Goal: Information Seeking & Learning: Learn about a topic

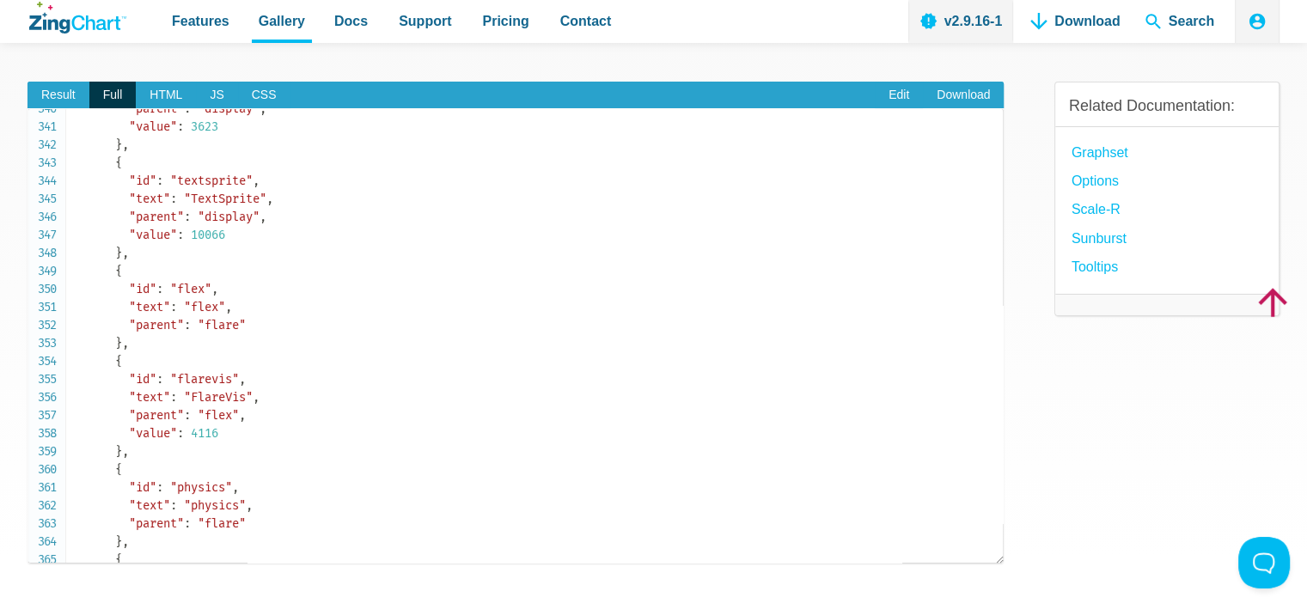
scroll to position [6015, 0]
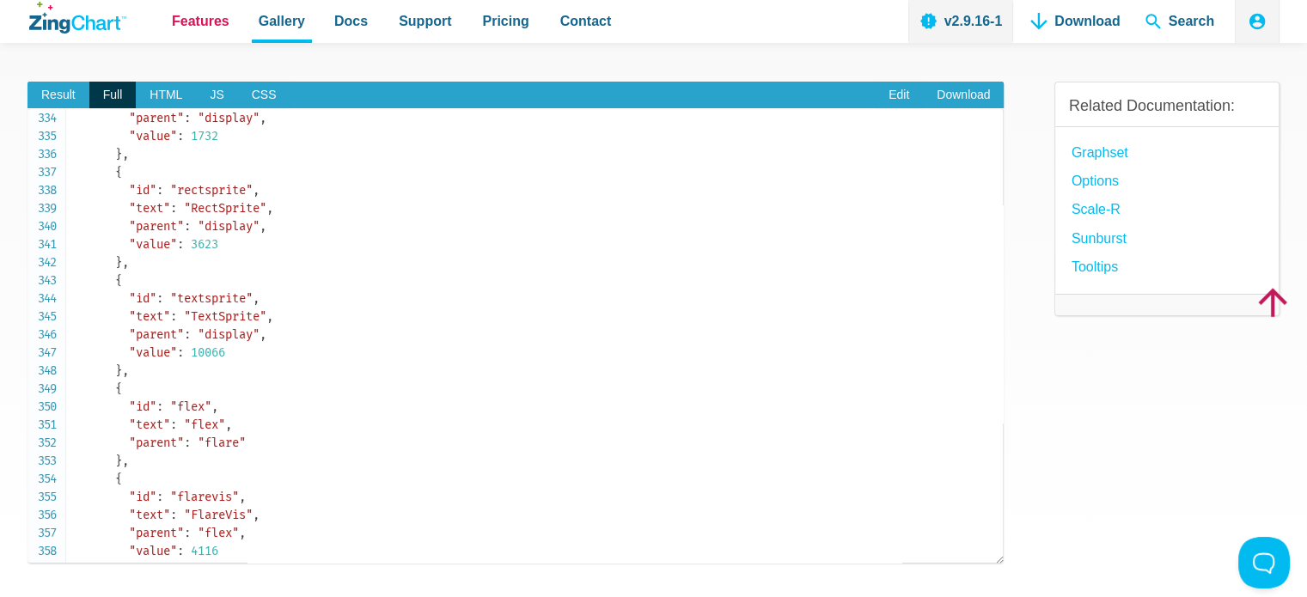
click at [188, 16] on span "Features" at bounding box center [201, 20] width 58 height 23
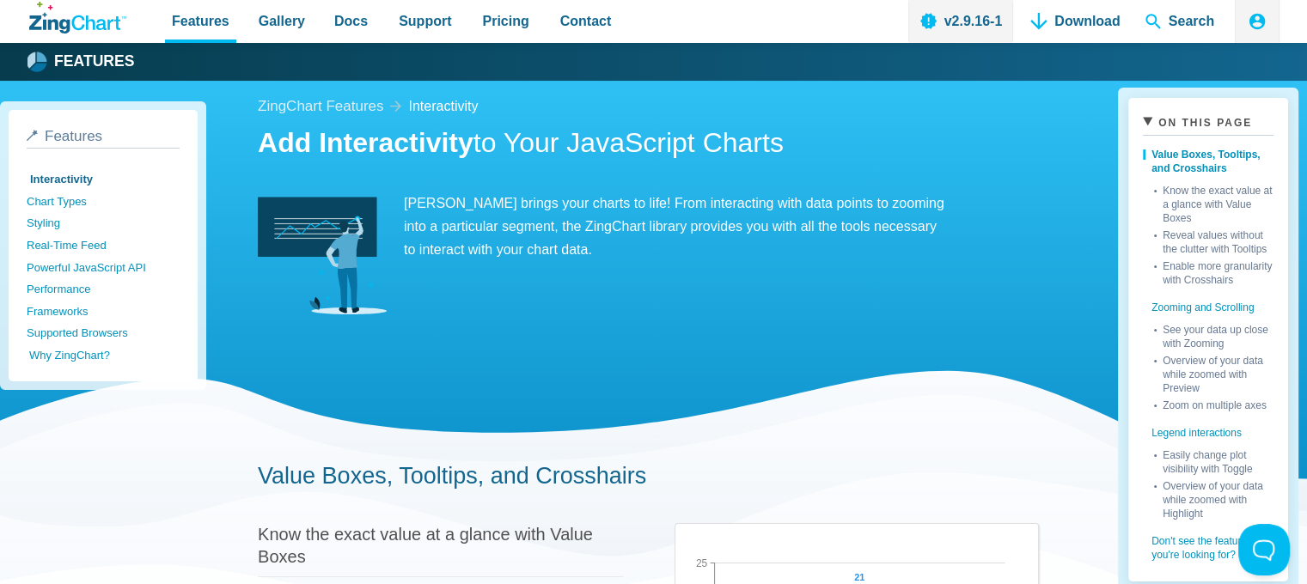
click at [76, 351] on link "Why ZingChart?" at bounding box center [105, 356] width 153 height 22
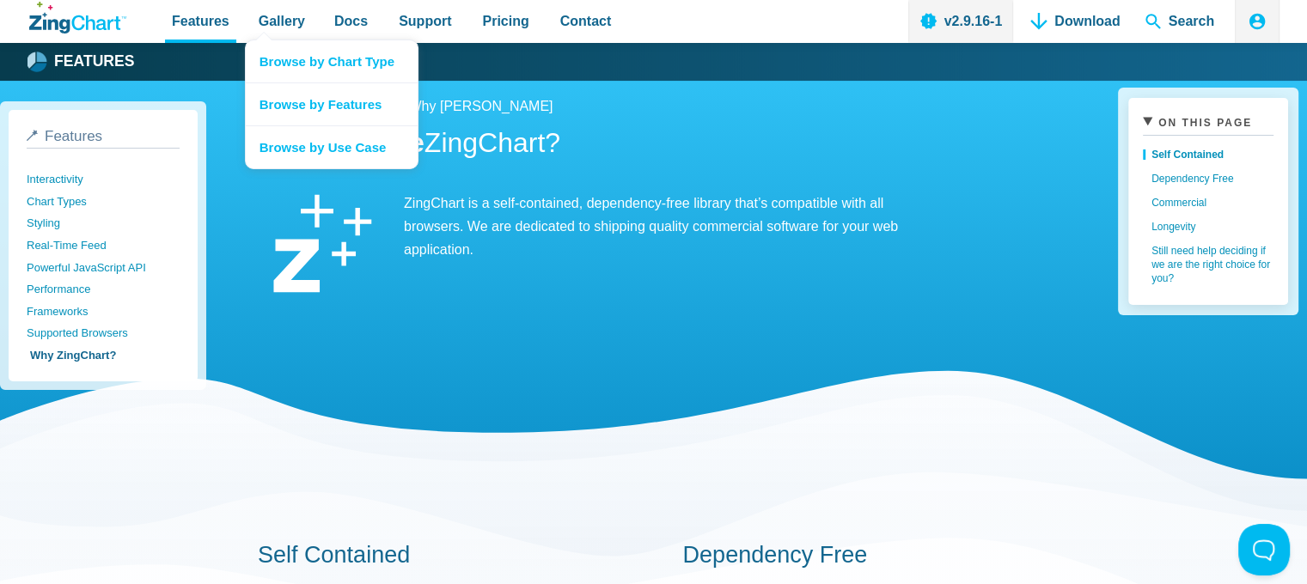
click at [264, 40] on nav "Browse by Chart Type Browse by Features Browse by Use Case" at bounding box center [332, 105] width 174 height 130
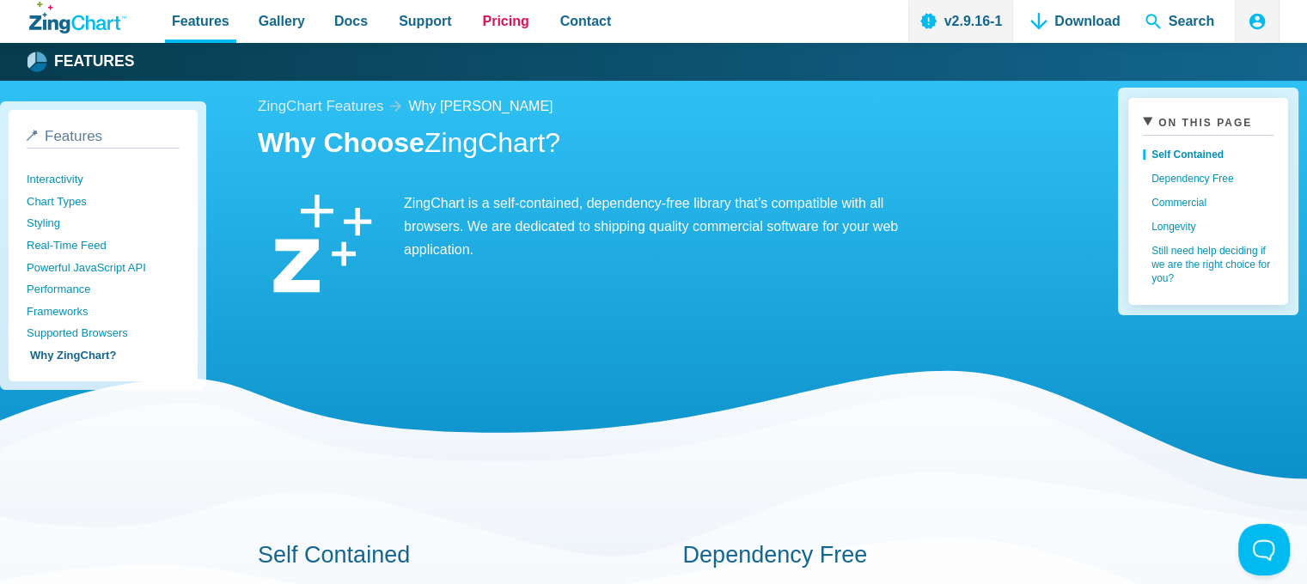
click at [504, 20] on span "Pricing" at bounding box center [505, 20] width 46 height 23
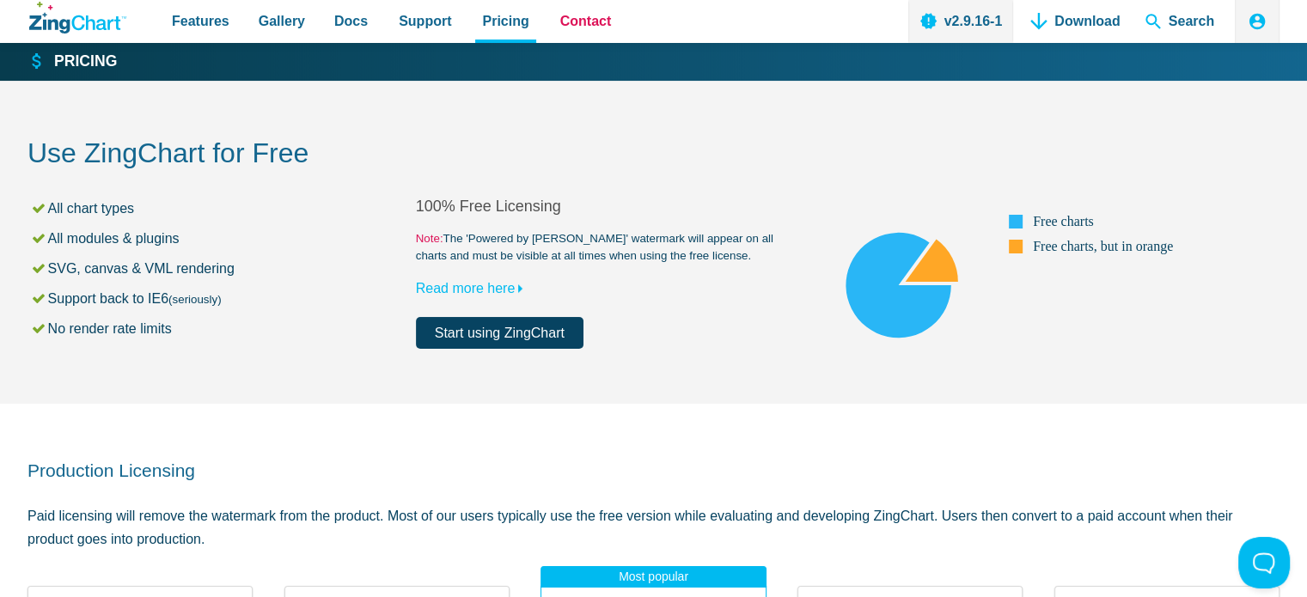
click at [577, 19] on span "Contact" at bounding box center [586, 20] width 52 height 23
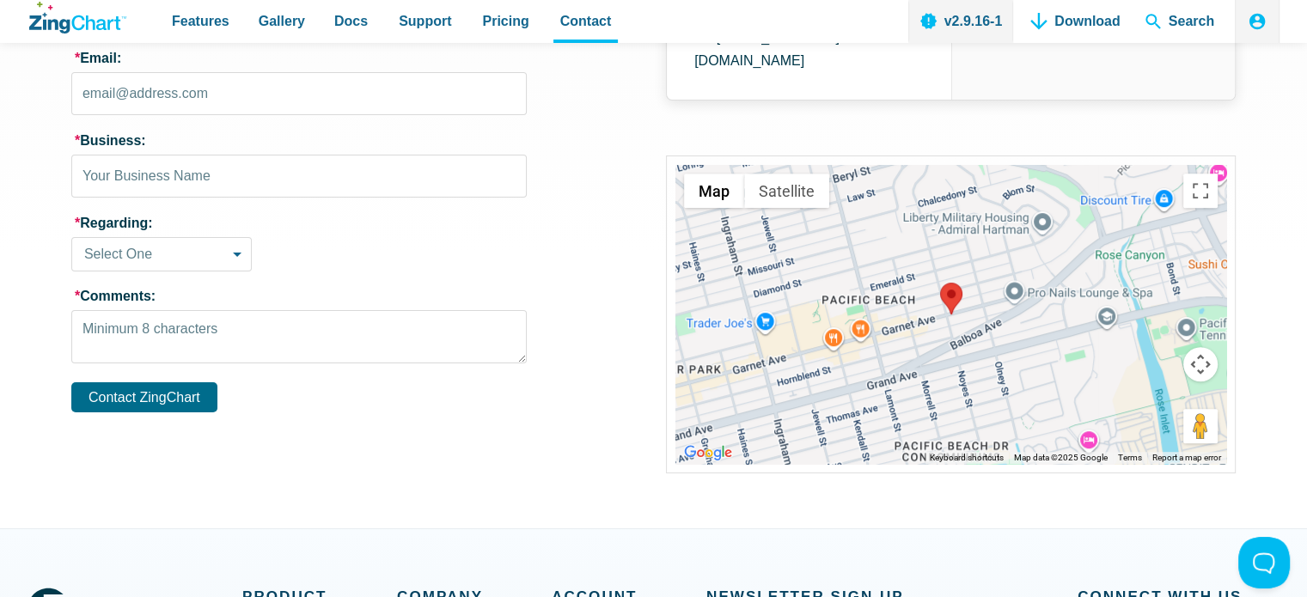
scroll to position [143, 0]
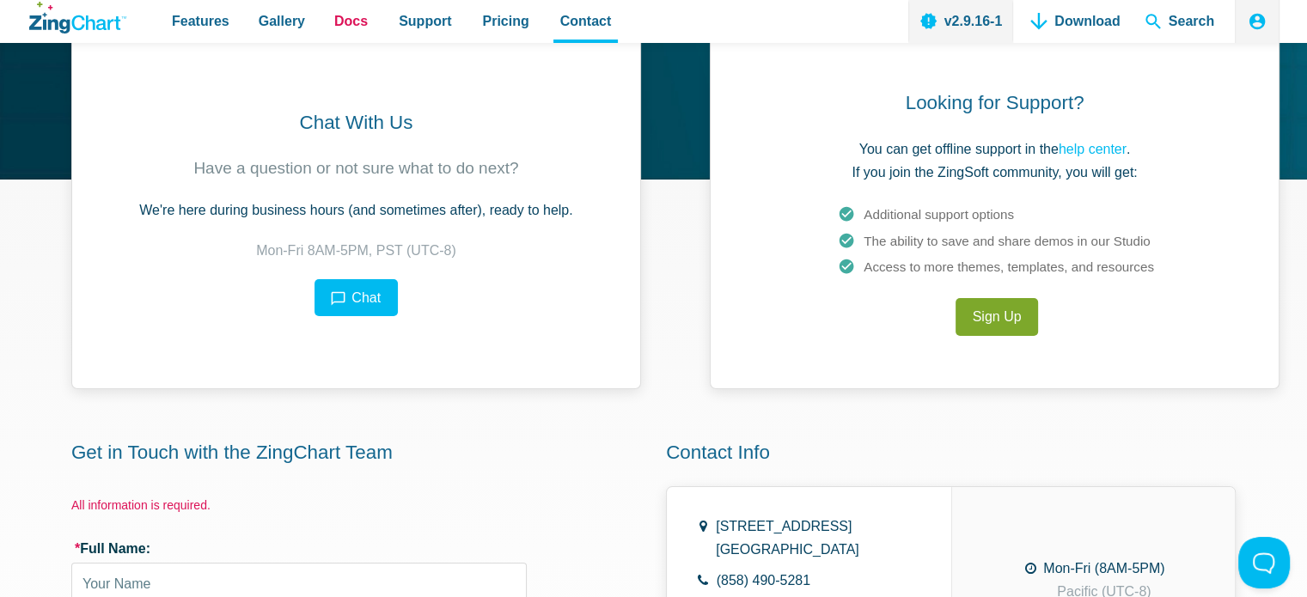
click at [348, 28] on span "Docs" at bounding box center [351, 20] width 34 height 23
